Goal: Contribute content

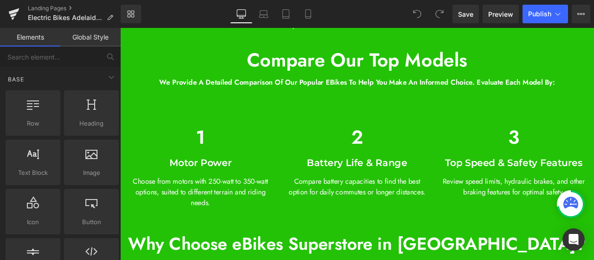
scroll to position [3715, 0]
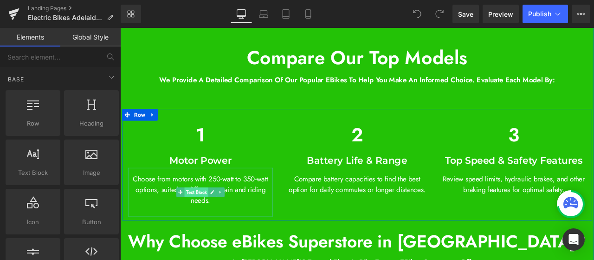
click at [212, 220] on span "Text Block" at bounding box center [210, 221] width 28 height 11
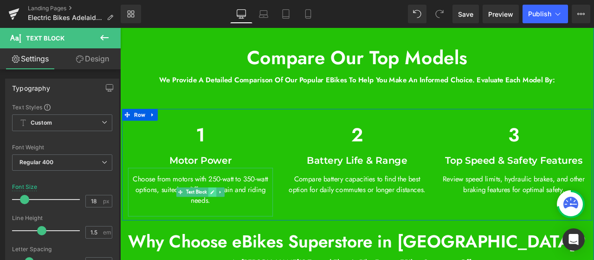
click at [228, 216] on link at bounding box center [230, 221] width 10 height 11
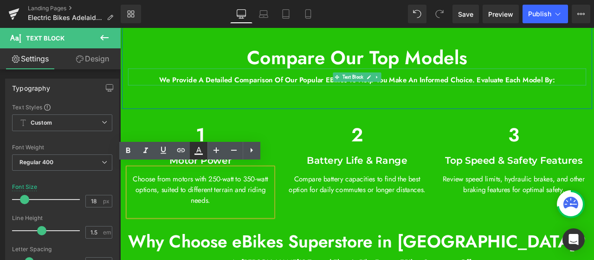
click at [191, 207] on div "Choose from motors with 250-watt to 350-watt options, suited to different terra…" at bounding box center [216, 222] width 172 height 58
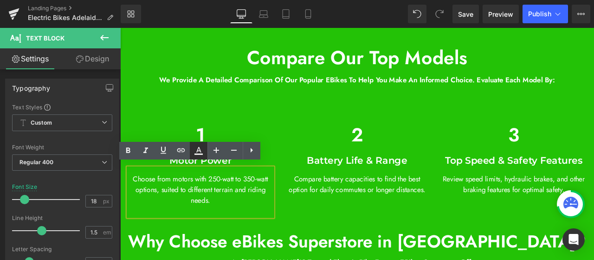
click at [191, 207] on div "Choose from motors with 250-watt to 350-watt options, suited to different terra…" at bounding box center [216, 222] width 172 height 58
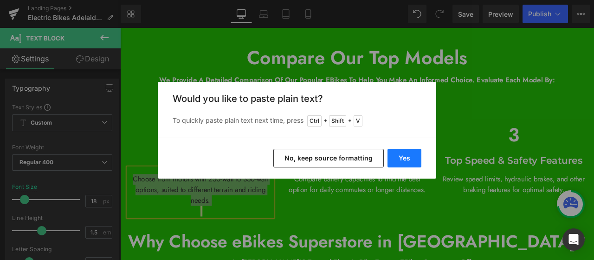
click at [395, 155] on button "Yes" at bounding box center [405, 158] width 34 height 19
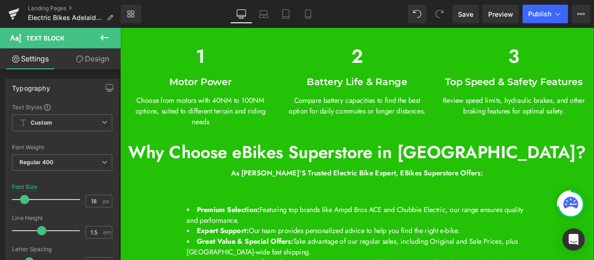
scroll to position [3854, 0]
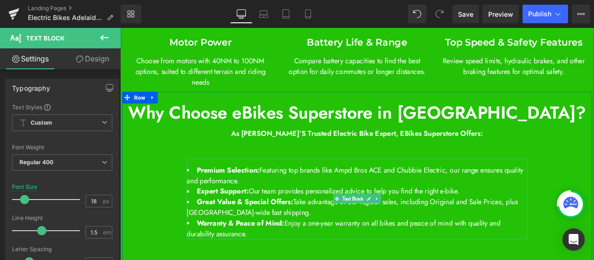
click at [287, 196] on li "Premium Selection: Featuring top brands like Ampd Bros ACE and Chubbie Electric…" at bounding box center [401, 202] width 404 height 25
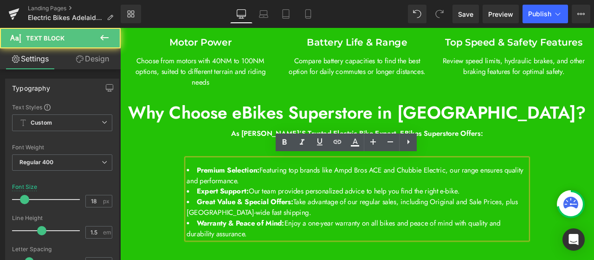
drag, startPoint x: 283, startPoint y: 192, endPoint x: 291, endPoint y: 200, distance: 10.8
click at [291, 200] on li "Premium Selection: Featuring top brands like Ampd Bros ACE and Chubbie Electric…" at bounding box center [401, 202] width 404 height 25
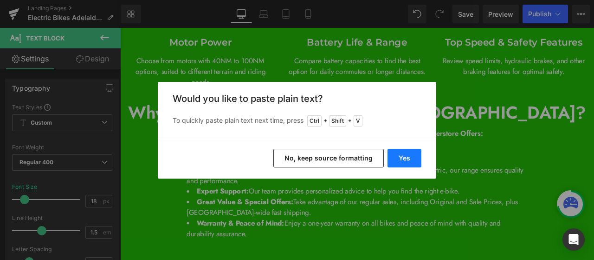
click at [396, 159] on button "Yes" at bounding box center [405, 158] width 34 height 19
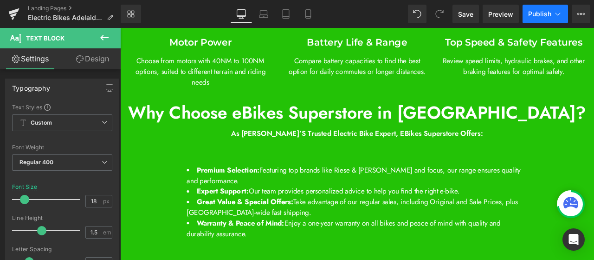
click at [544, 13] on span "Publish" at bounding box center [539, 13] width 23 height 7
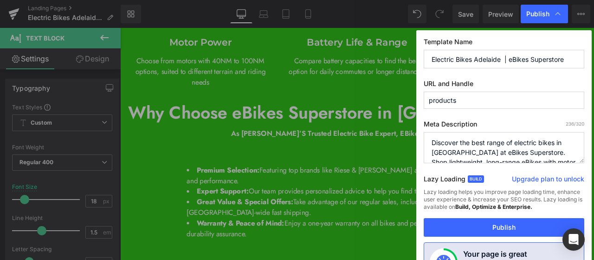
click at [544, 13] on span "Publish" at bounding box center [538, 14] width 23 height 8
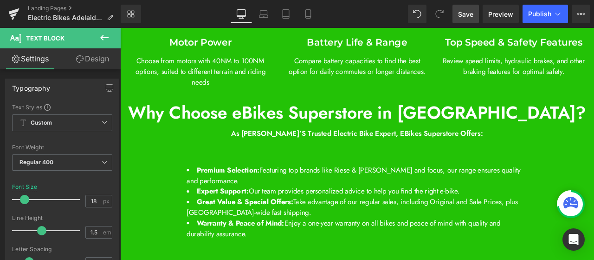
click at [460, 15] on span "Save" at bounding box center [465, 14] width 15 height 10
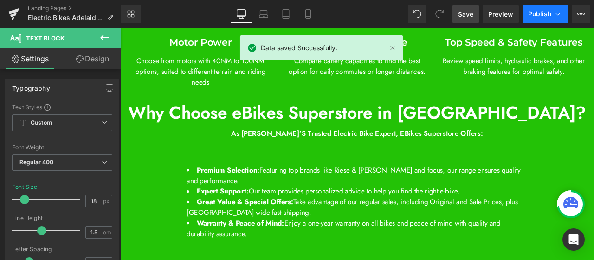
click at [543, 19] on button "Publish" at bounding box center [546, 14] width 46 height 19
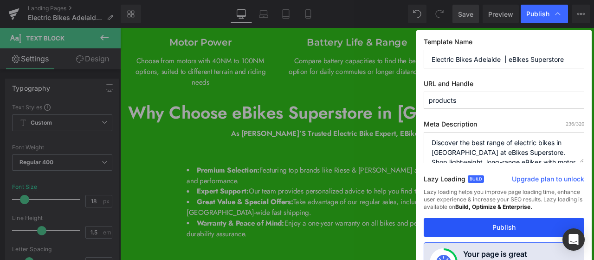
click at [466, 222] on button "Publish" at bounding box center [504, 227] width 161 height 19
